Goal: Understand process/instructions

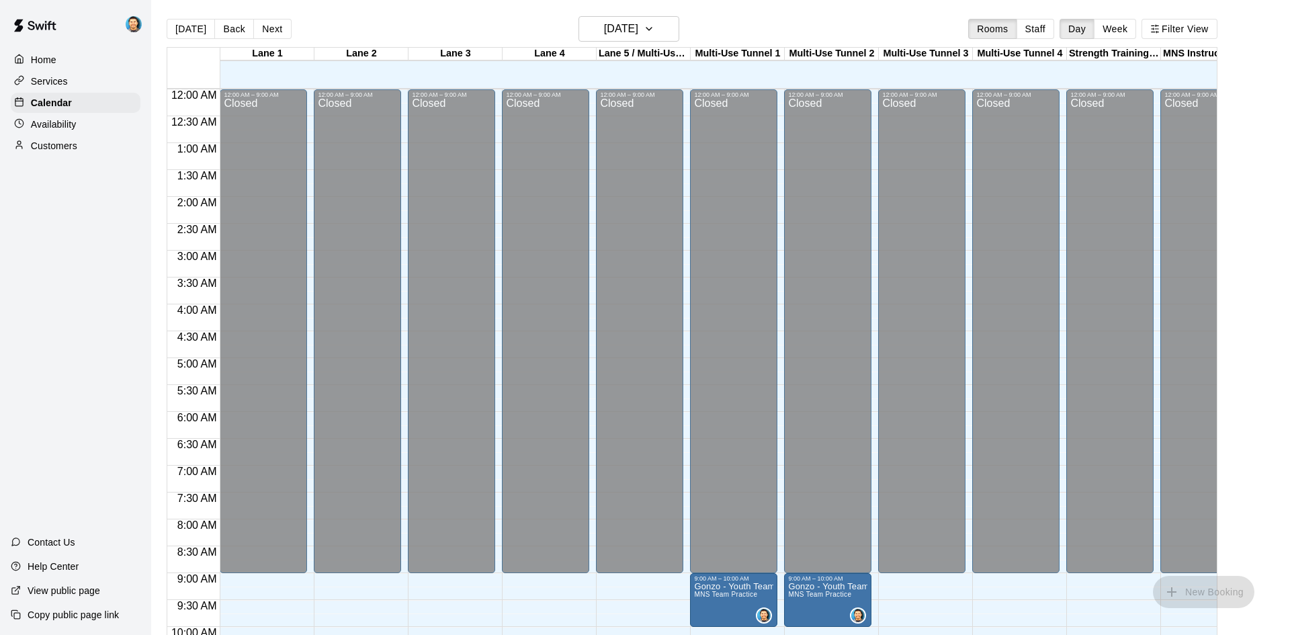
scroll to position [689, 0]
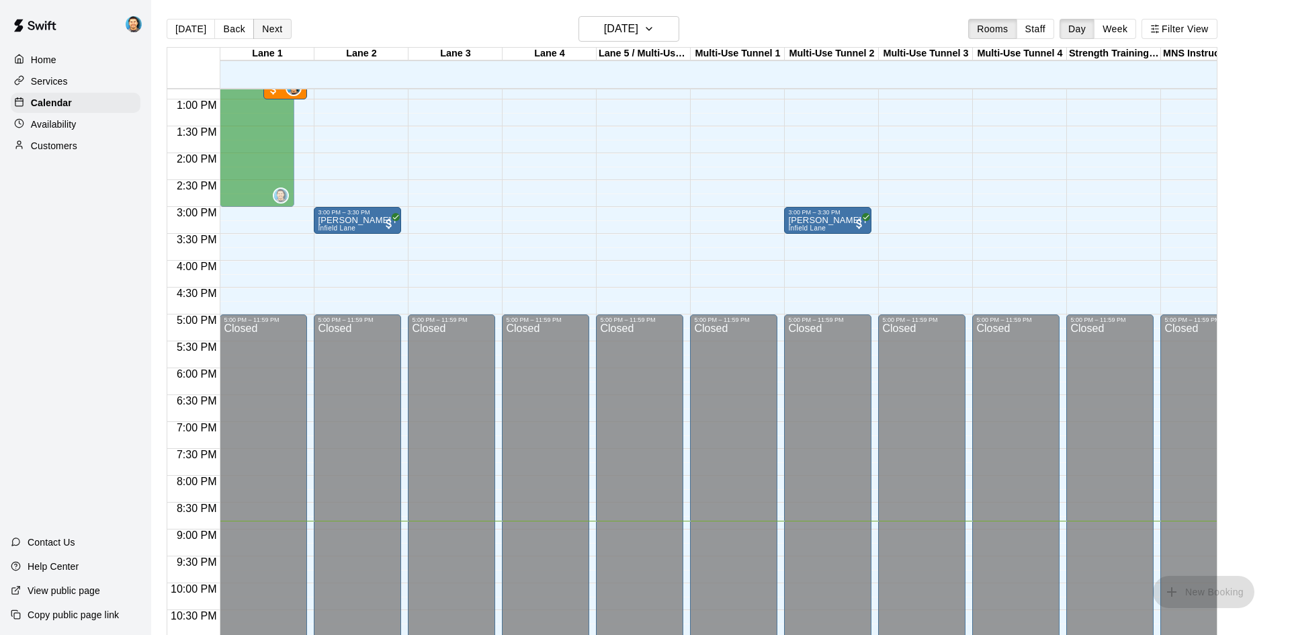
click at [272, 29] on button "Next" at bounding box center [272, 29] width 38 height 20
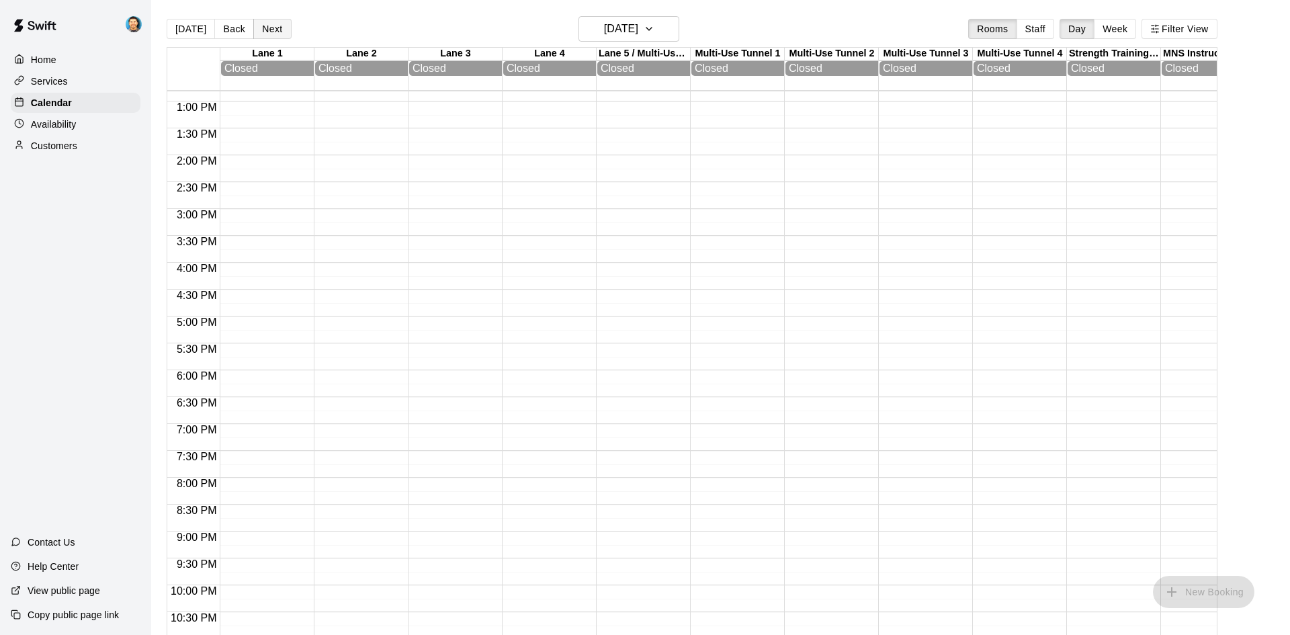
click at [272, 29] on button "Next" at bounding box center [272, 29] width 38 height 20
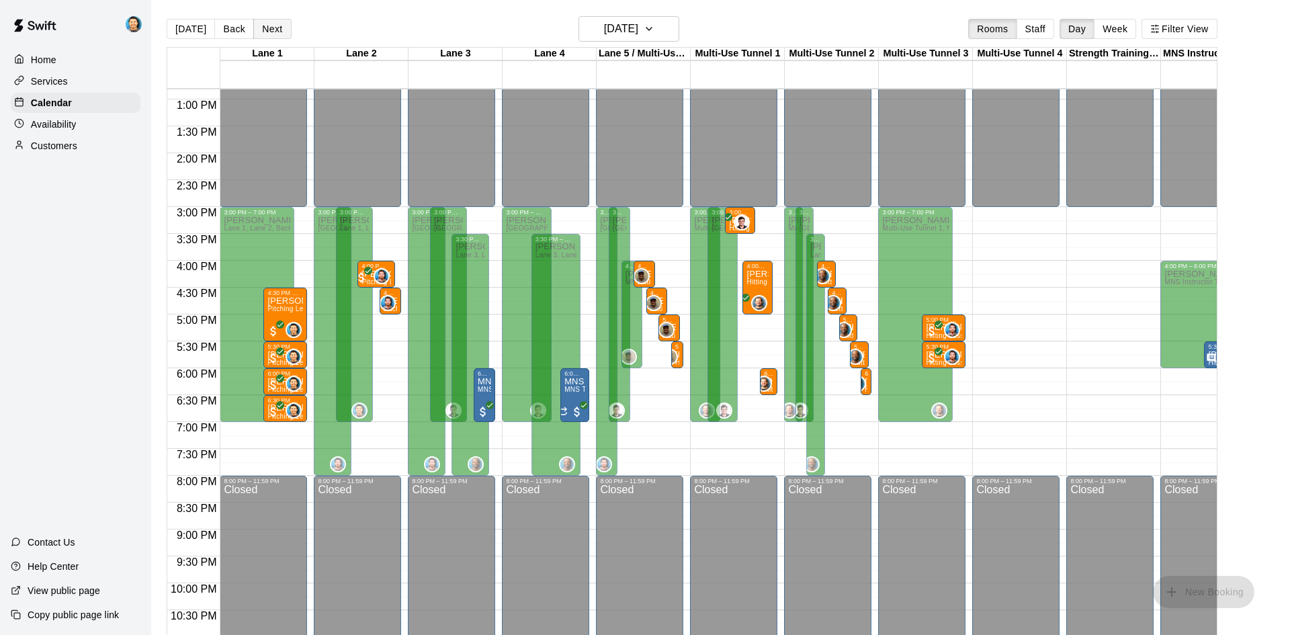
click at [273, 25] on button "Next" at bounding box center [272, 29] width 38 height 20
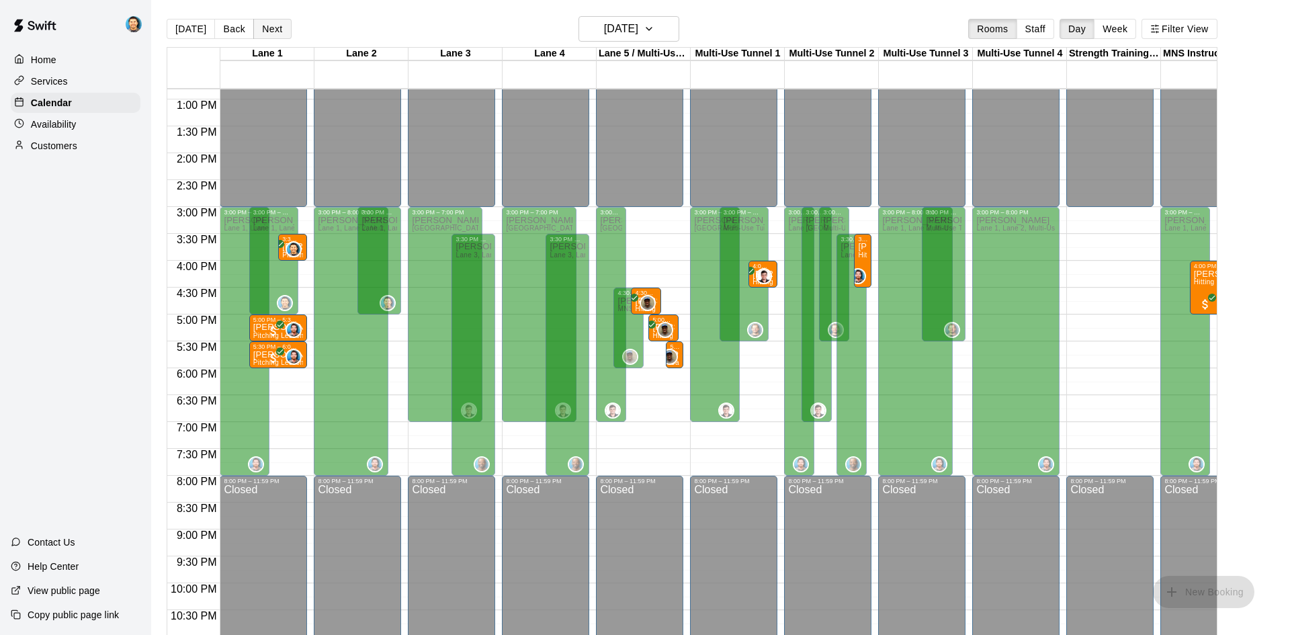
click at [277, 24] on button "Next" at bounding box center [272, 29] width 38 height 20
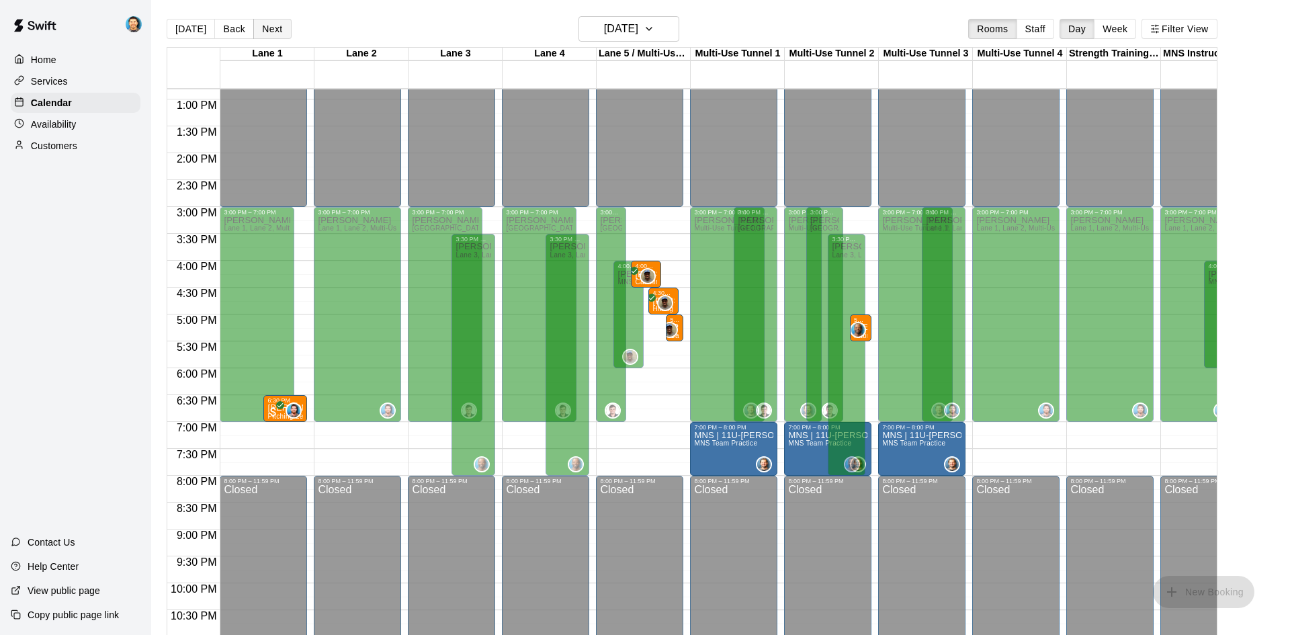
click at [281, 28] on button "Next" at bounding box center [272, 29] width 38 height 20
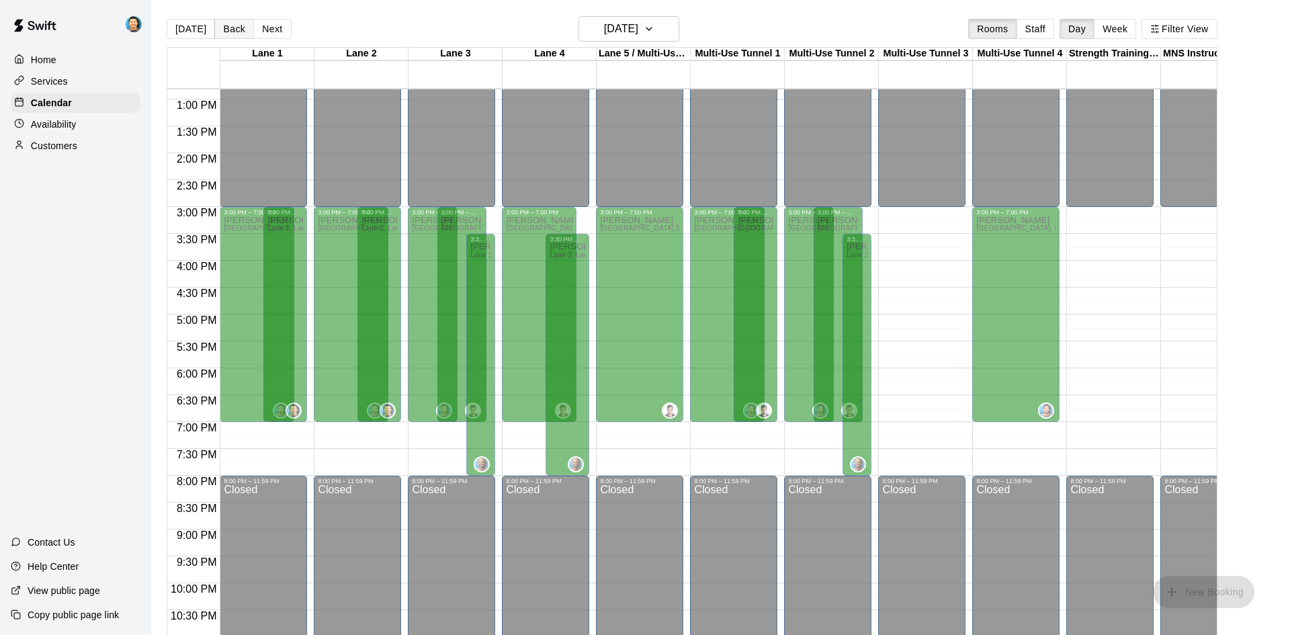
click at [236, 34] on button "Back" at bounding box center [234, 29] width 40 height 20
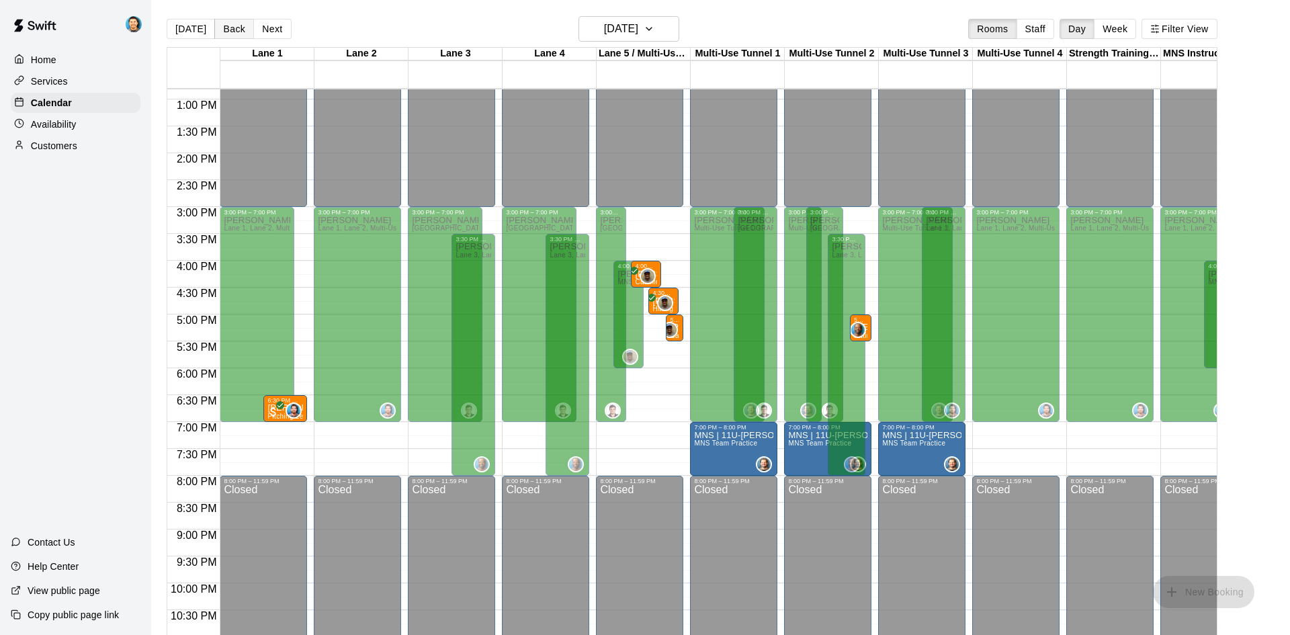
click at [236, 34] on button "Back" at bounding box center [234, 29] width 40 height 20
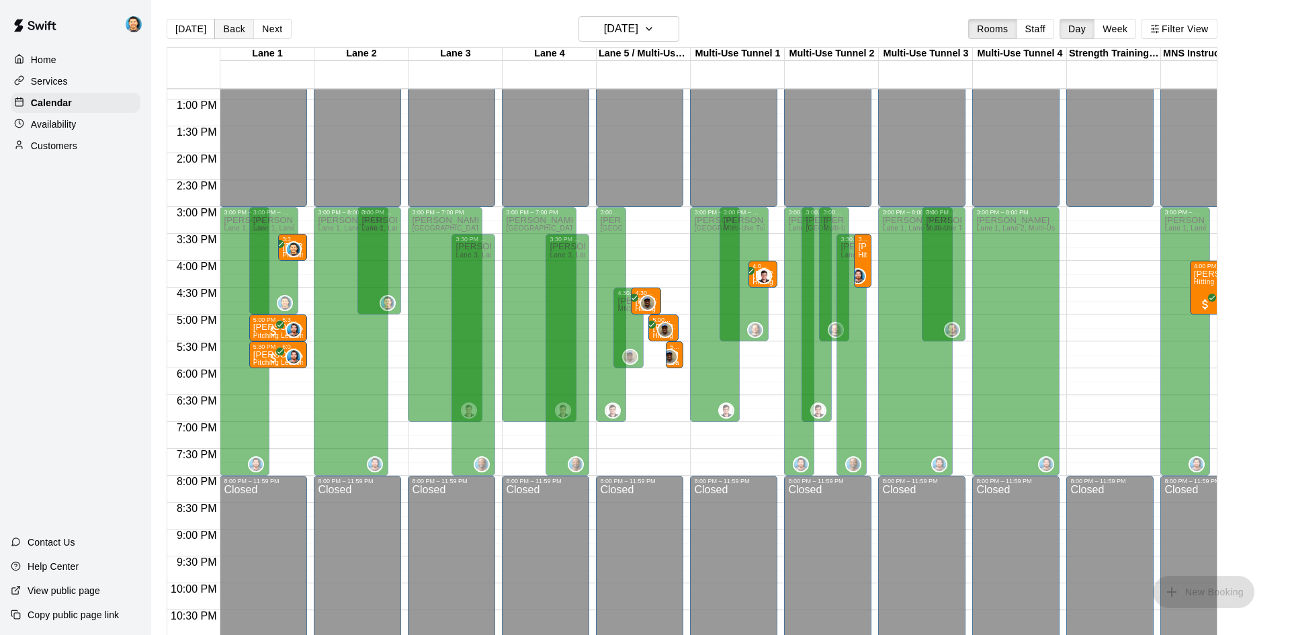
click at [231, 30] on button "Back" at bounding box center [234, 29] width 40 height 20
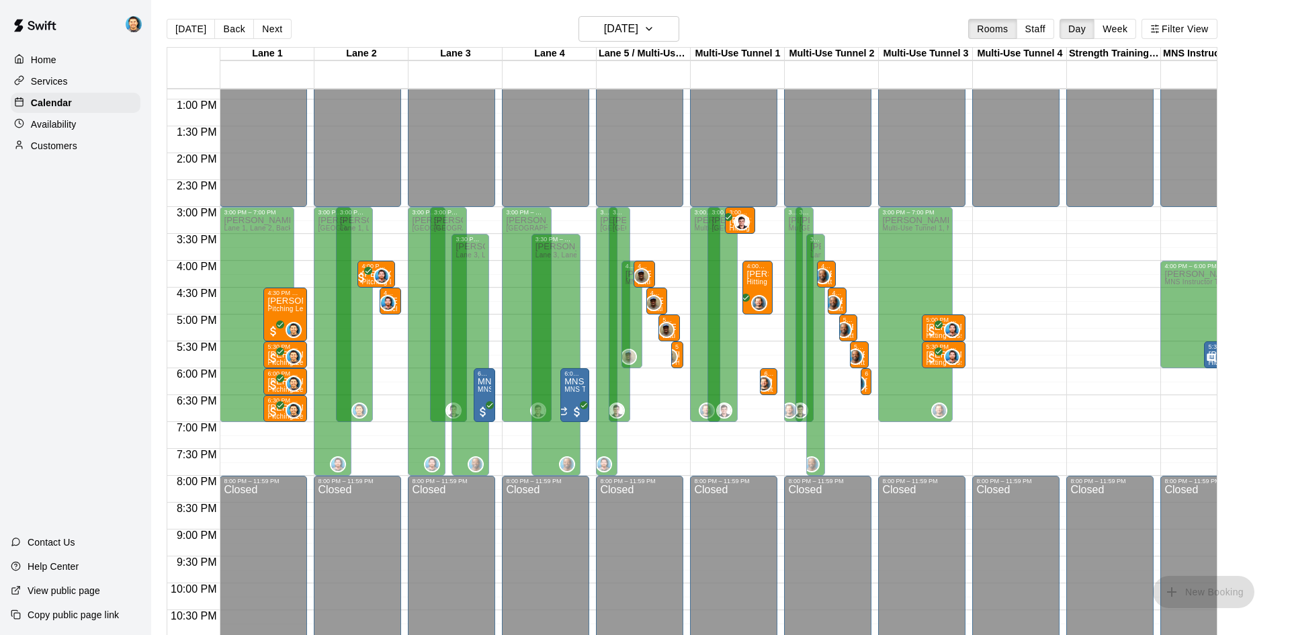
click at [71, 384] on div "Home Services Calendar Availability Customers Contact Us Help Center View publi…" at bounding box center [75, 317] width 151 height 635
click at [271, 34] on button "Next" at bounding box center [272, 29] width 38 height 20
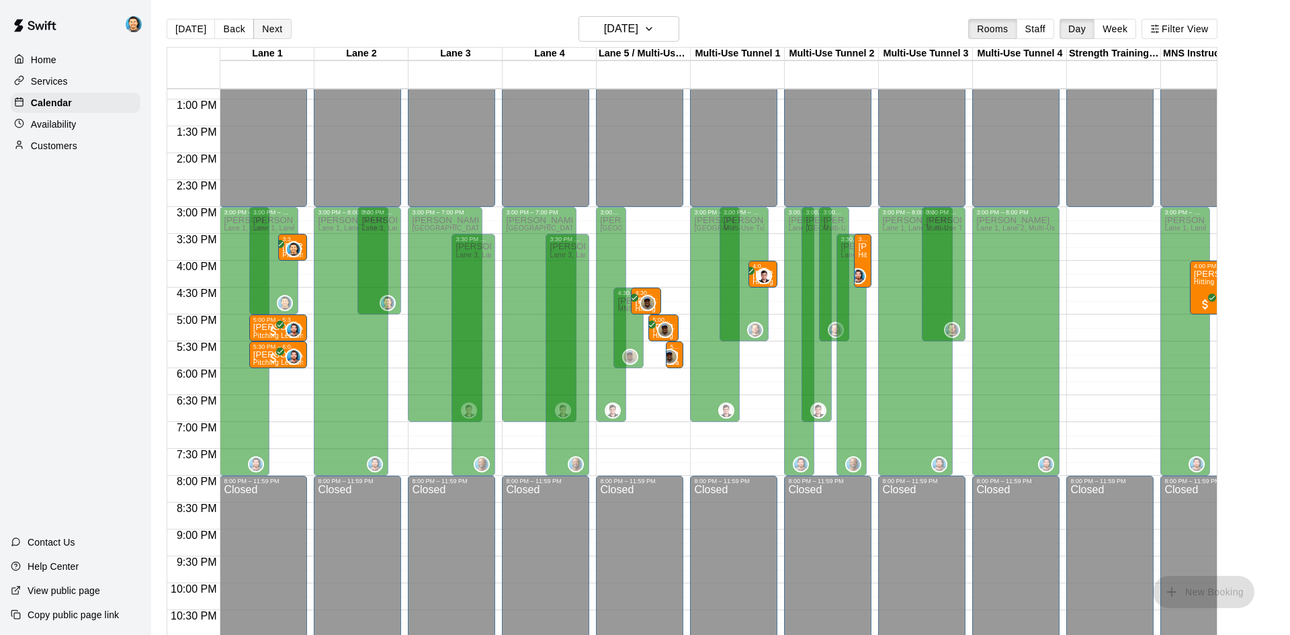
click at [275, 31] on button "Next" at bounding box center [272, 29] width 38 height 20
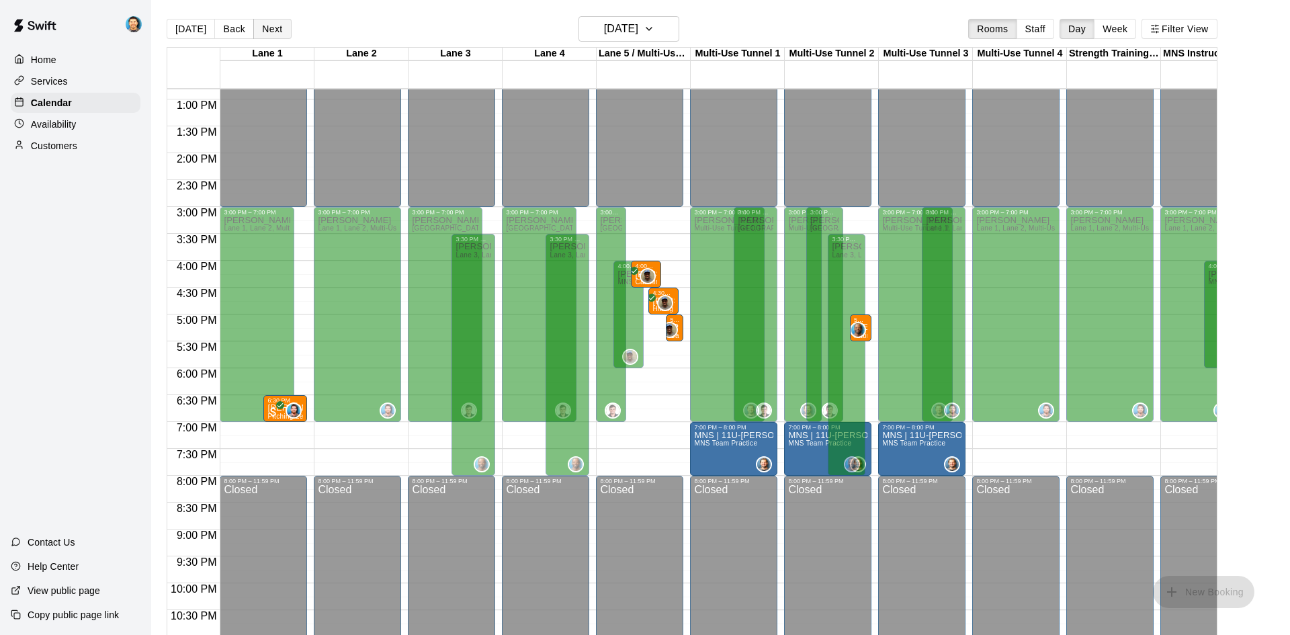
click at [281, 31] on button "Next" at bounding box center [272, 29] width 38 height 20
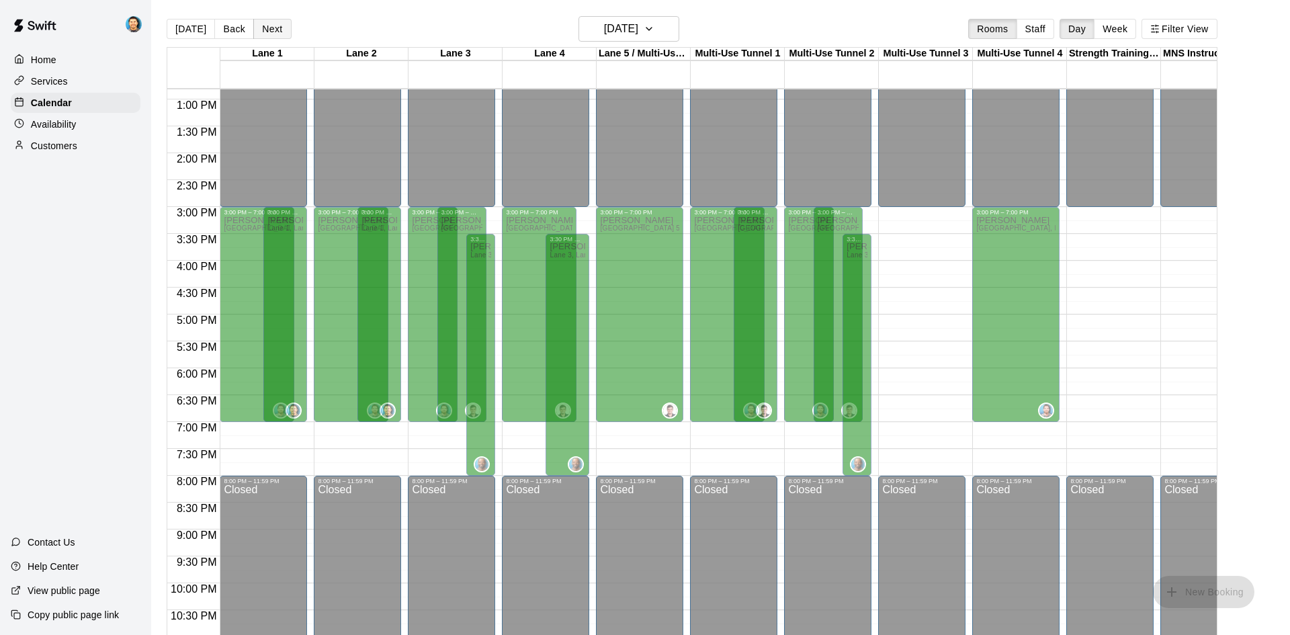
click at [277, 27] on button "Next" at bounding box center [272, 29] width 38 height 20
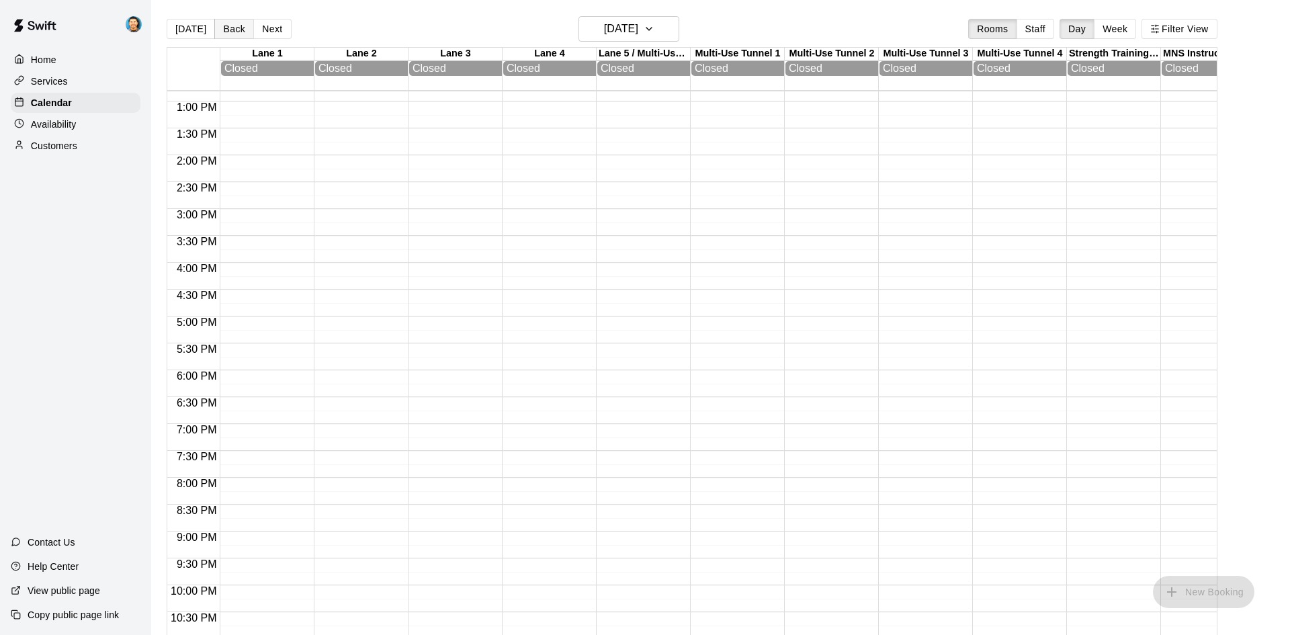
click at [243, 34] on button "Back" at bounding box center [234, 29] width 40 height 20
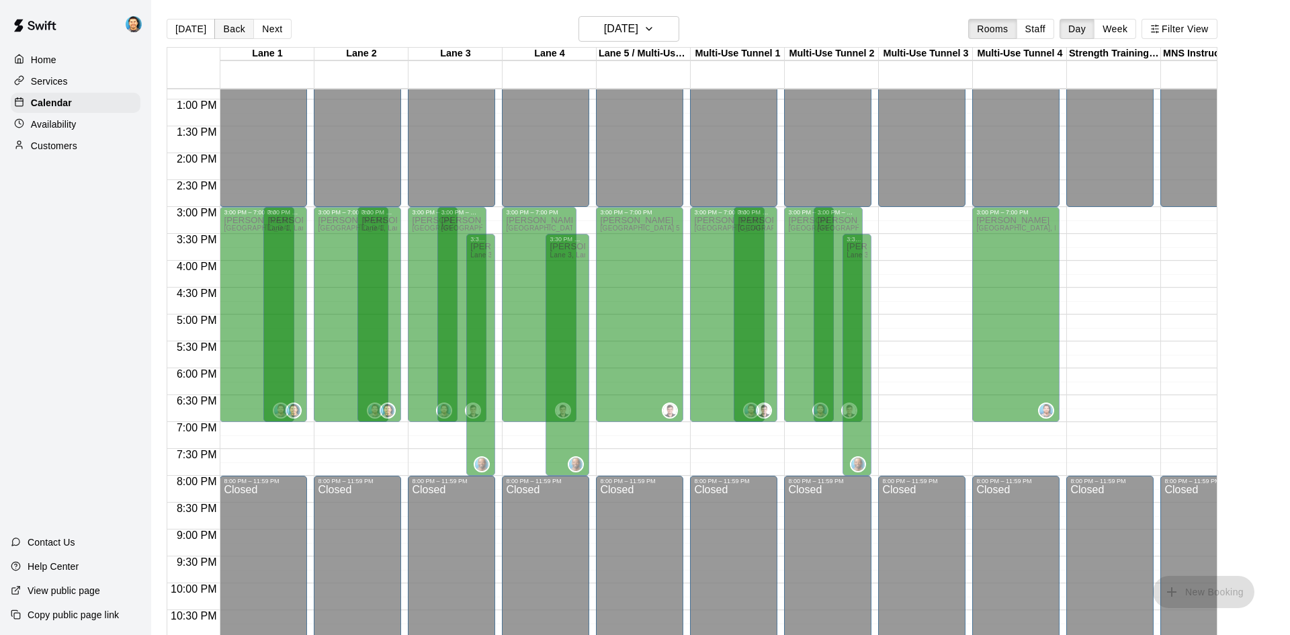
click at [243, 34] on button "Back" at bounding box center [234, 29] width 40 height 20
